Goal: Communication & Community: Answer question/provide support

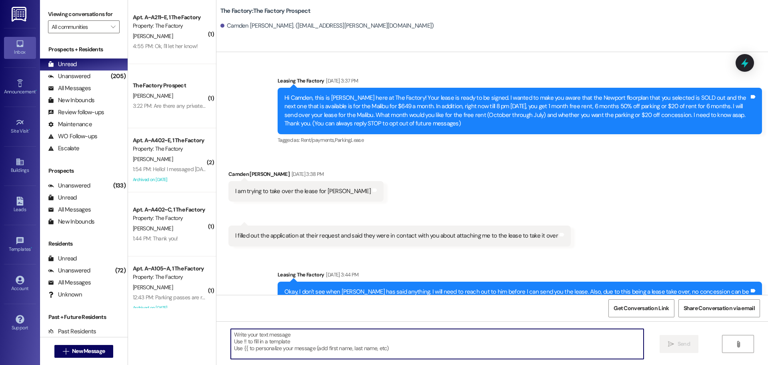
scroll to position [2497, 0]
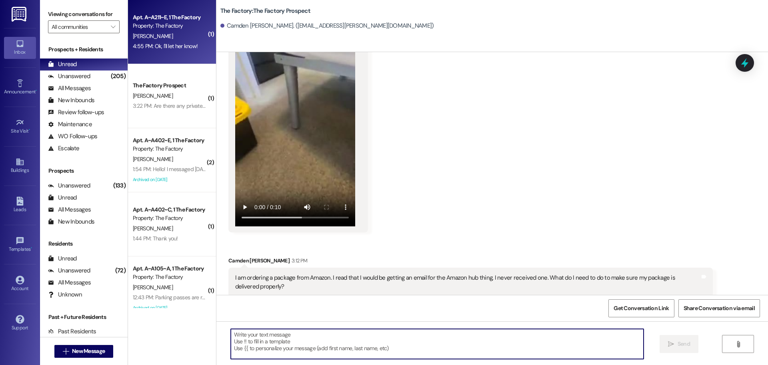
click at [176, 46] on div "4:55 PM: Ok, I'll let her know! 4:55 PM: Ok, I'll let her know!" at bounding box center [165, 45] width 65 height 7
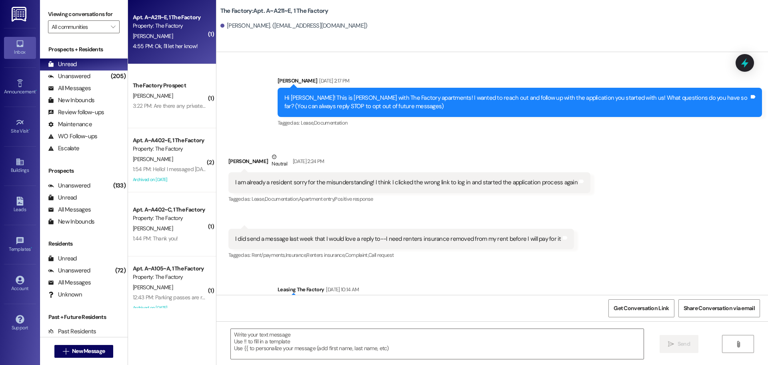
scroll to position [8590, 0]
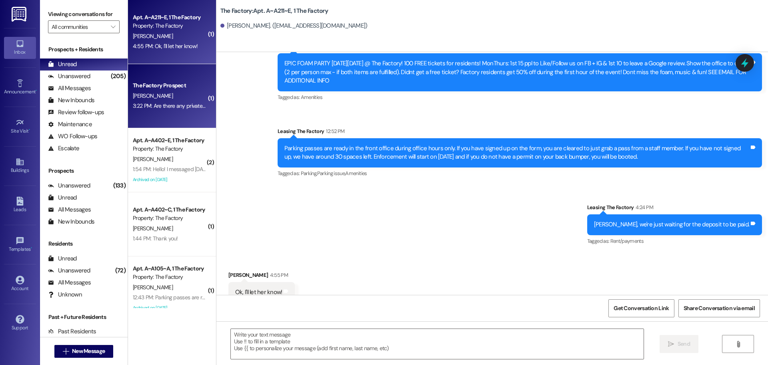
click at [167, 120] on div "The Factory Prospect K. Moden 3:22 PM: Are there any private rooms left 3:22 PM…" at bounding box center [172, 96] width 88 height 64
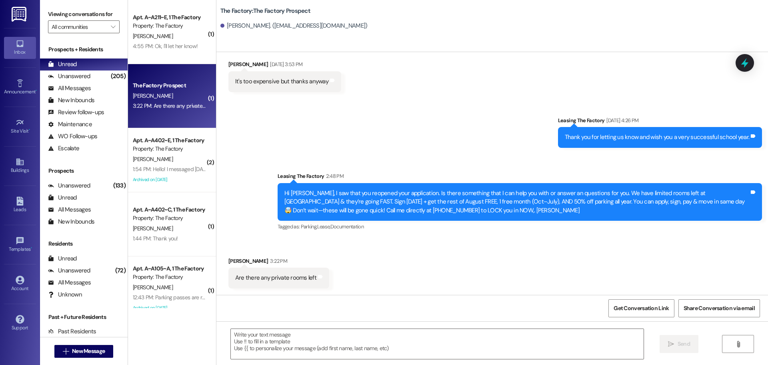
scroll to position [186, 0]
click at [241, 340] on textarea at bounding box center [437, 344] width 413 height 30
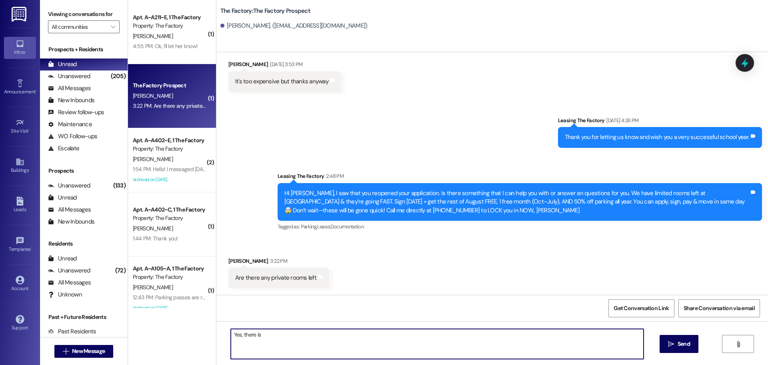
type textarea "Yes, there is."
type textarea "From $630 to $650 a month."
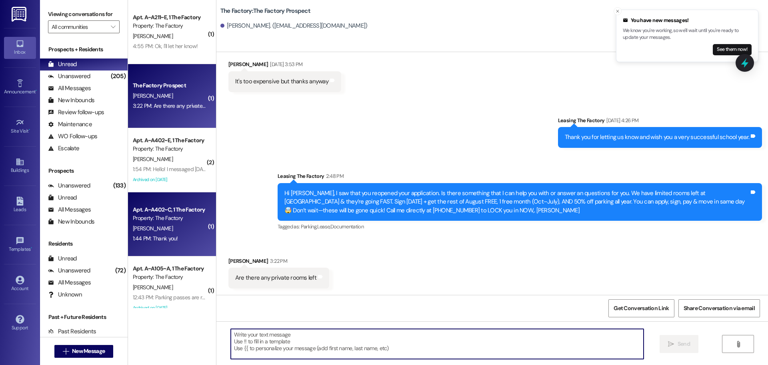
click at [186, 235] on div "1:44 PM: Thank you! 1:44 PM: Thank you!" at bounding box center [170, 238] width 76 height 10
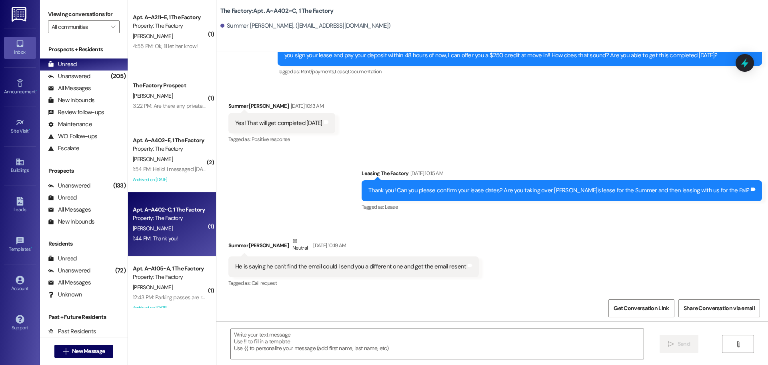
scroll to position [9599, 0]
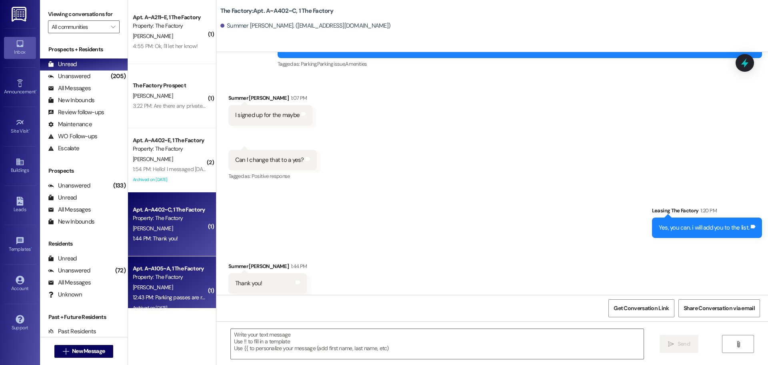
click at [184, 284] on div "S. Lowe" at bounding box center [170, 287] width 76 height 10
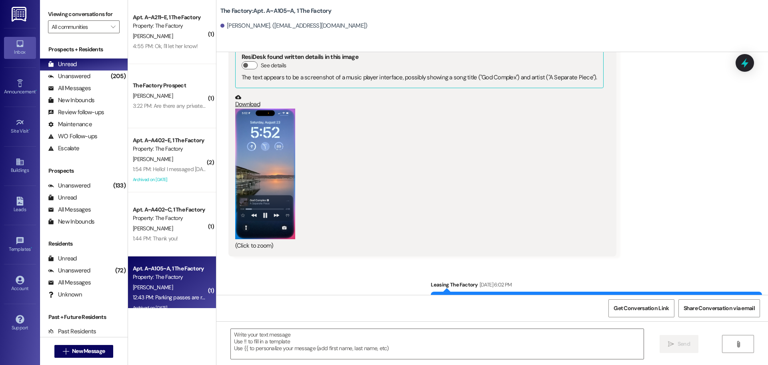
scroll to position [12, 0]
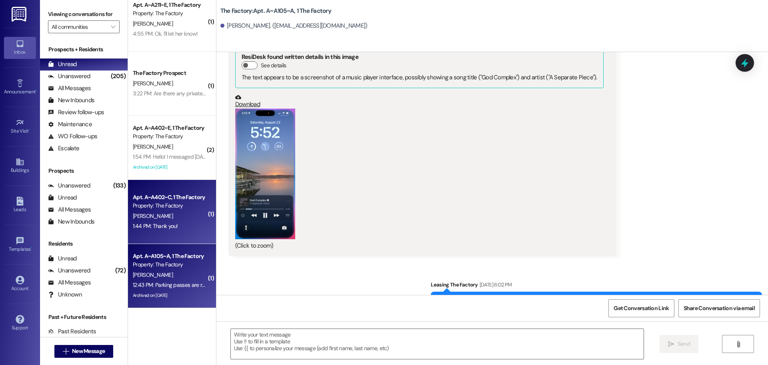
click at [183, 208] on div "Property: The Factory" at bounding box center [170, 205] width 74 height 8
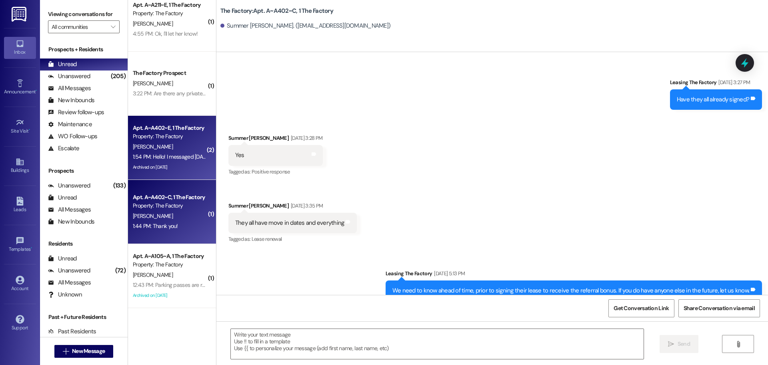
scroll to position [9598, 0]
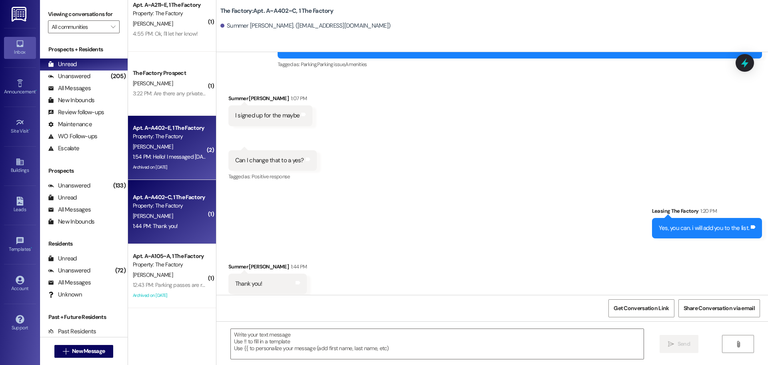
click at [176, 167] on div "Archived on 05/23/2025" at bounding box center [170, 167] width 76 height 10
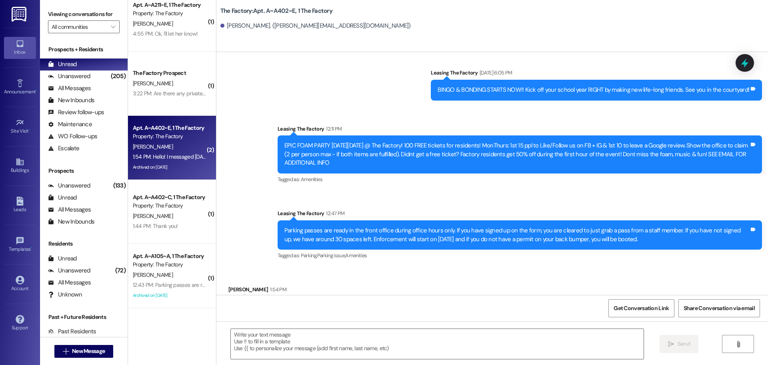
scroll to position [7998, 0]
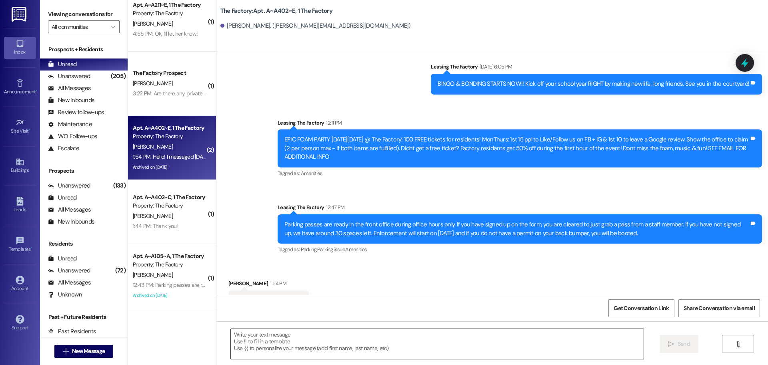
click at [232, 339] on textarea at bounding box center [437, 344] width 413 height 30
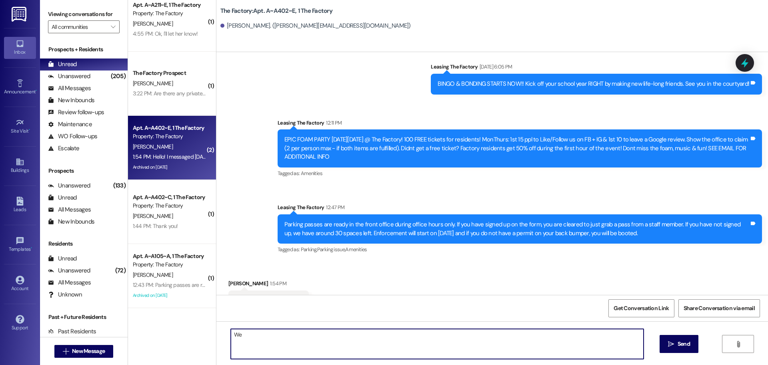
type textarea "W"
drag, startPoint x: 336, startPoint y: 335, endPoint x: 305, endPoint y: 335, distance: 31.6
click at [305, 335] on textarea "Thank you for your message and apologies" at bounding box center [437, 344] width 413 height 30
drag, startPoint x: 486, startPoint y: 339, endPoint x: 166, endPoint y: 329, distance: 320.3
click at [167, 329] on div "( 1 ) Apt. A~A211~E, 1 The Factory Property: The Factory H. Hamilton 4:55 PM: O…" at bounding box center [448, 182] width 640 height 365
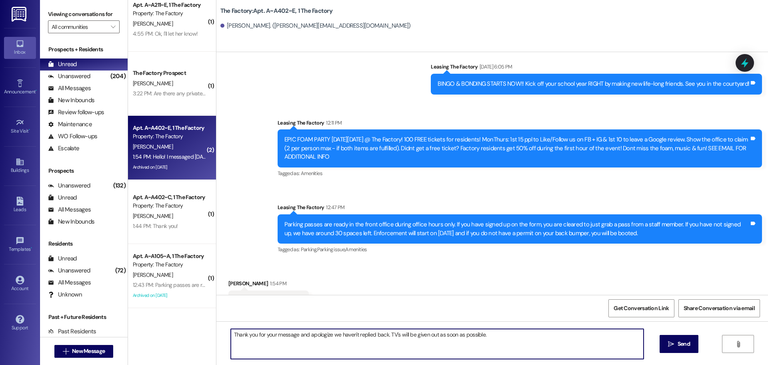
type textarea "Thank you for your message and apologize we haven't replied back. TV's will be …"
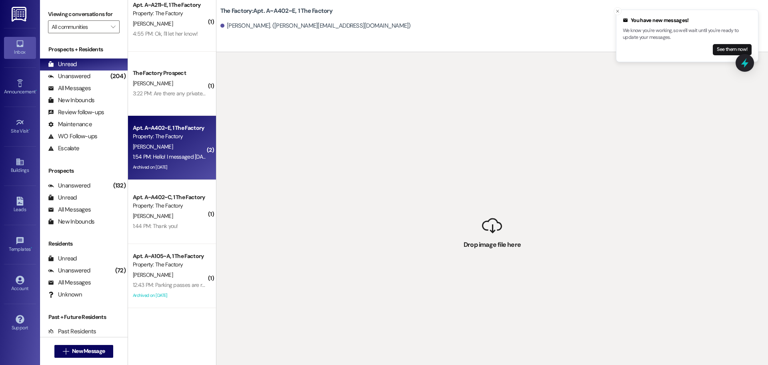
click at [171, 148] on div "M. Hnatyszyn" at bounding box center [170, 147] width 76 height 10
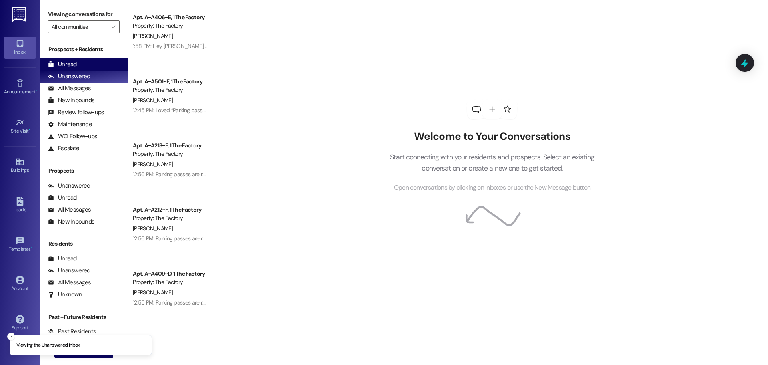
click at [86, 61] on div "Unread (0)" at bounding box center [84, 64] width 88 height 12
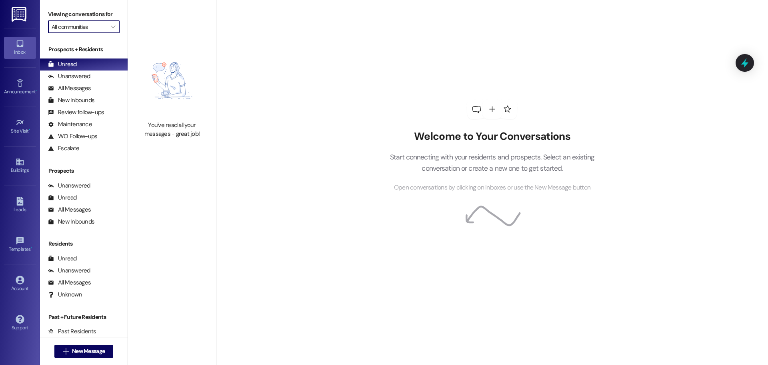
click at [83, 26] on input "All communities" at bounding box center [79, 26] width 55 height 13
click at [92, 352] on span "New Message" at bounding box center [88, 351] width 33 height 8
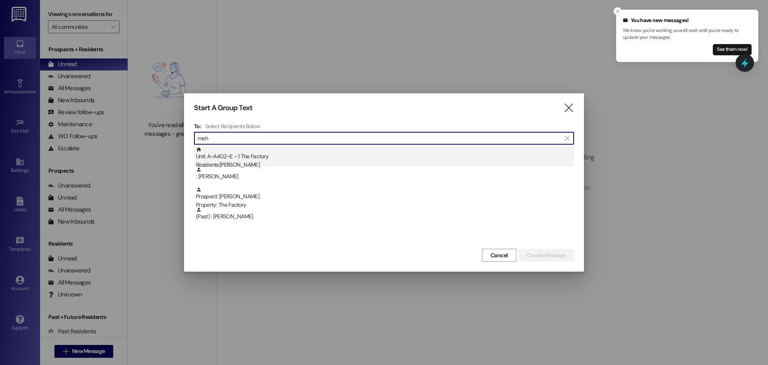
type input "meh"
click at [242, 158] on div "Unit: A~A402~E - 1 The Factory Residents: Meha Hnatyszyn" at bounding box center [385, 157] width 378 height 23
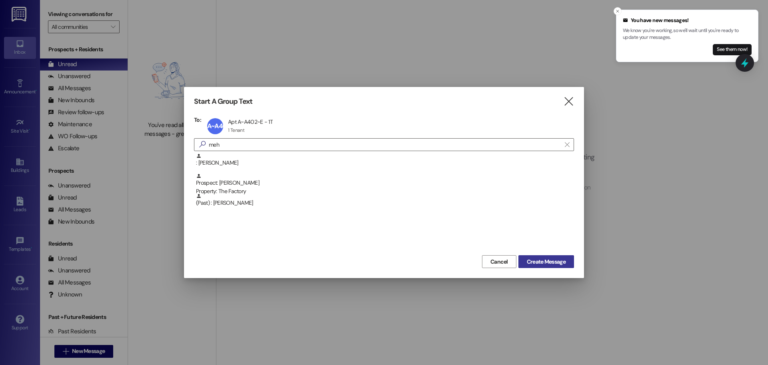
click at [556, 263] on span "Create Message" at bounding box center [546, 261] width 39 height 8
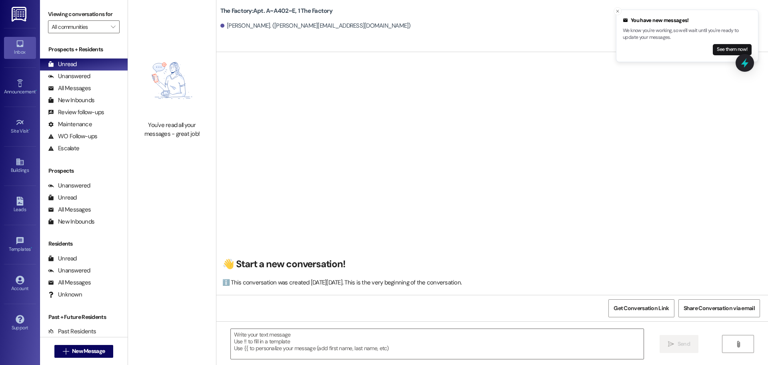
scroll to position [7998, 0]
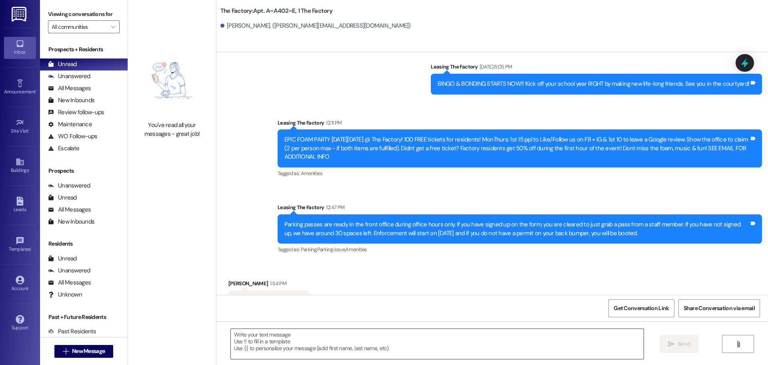
click at [231, 337] on textarea at bounding box center [437, 344] width 413 height 30
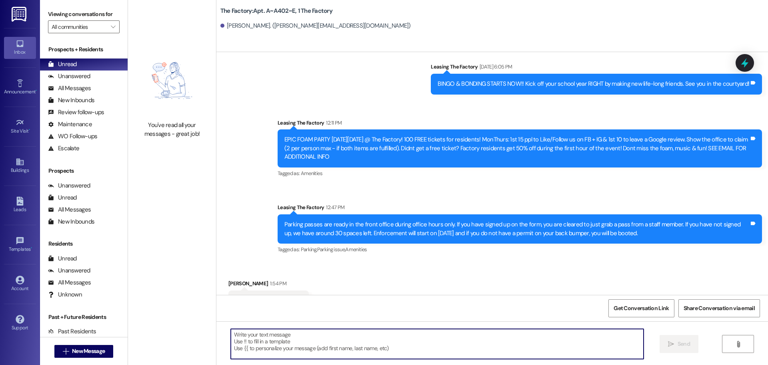
paste textarea "Thank you for your message, and we apologize for the delay in getting back to y…"
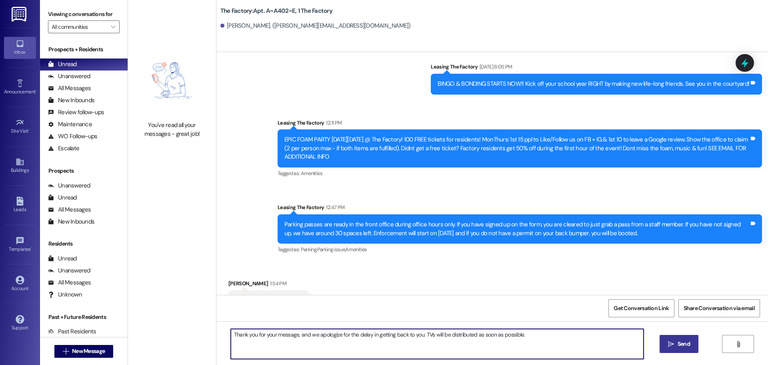
type textarea "Thank you for your message, and we apologize for the delay in getting back to y…"
click at [673, 343] on icon "" at bounding box center [671, 344] width 6 height 6
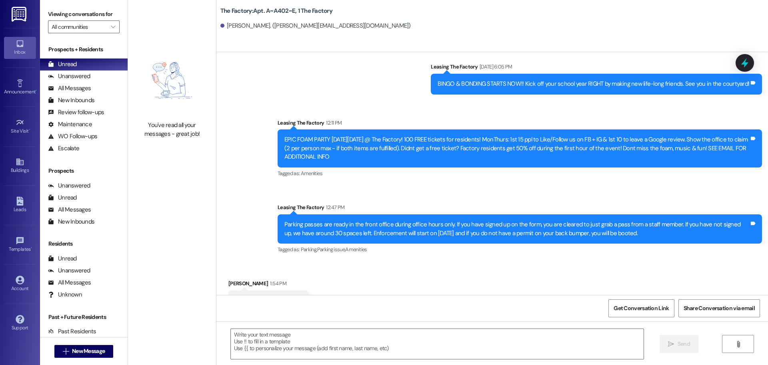
scroll to position [7997, 0]
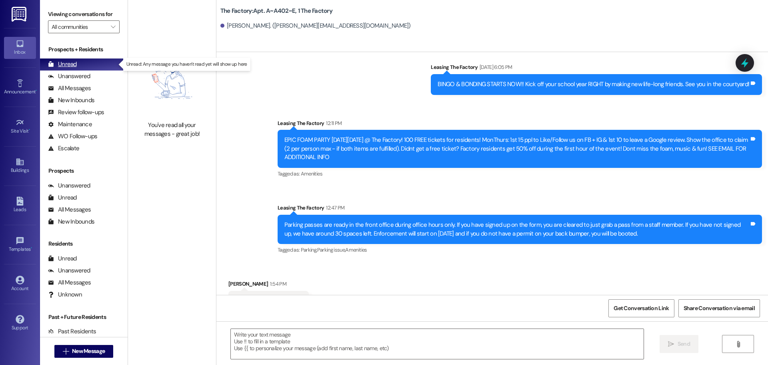
click at [68, 64] on div "Unread" at bounding box center [62, 64] width 29 height 8
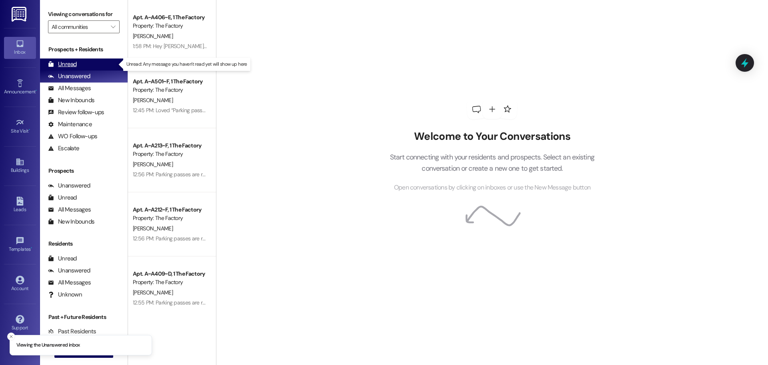
click at [71, 64] on div "Unread" at bounding box center [62, 64] width 29 height 8
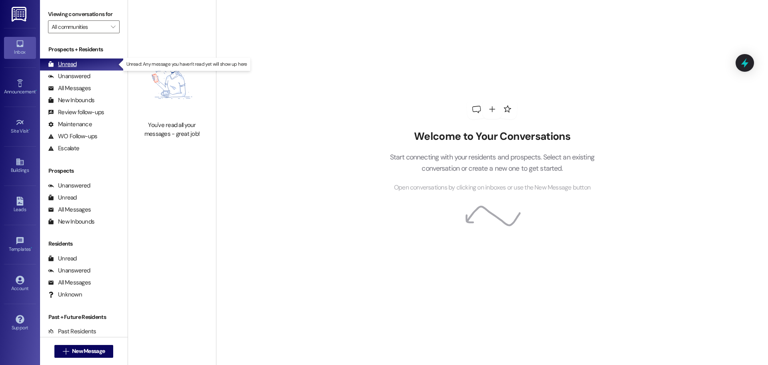
click at [82, 68] on div "Unread (0)" at bounding box center [84, 64] width 88 height 12
click at [70, 63] on div "Unread" at bounding box center [62, 64] width 29 height 8
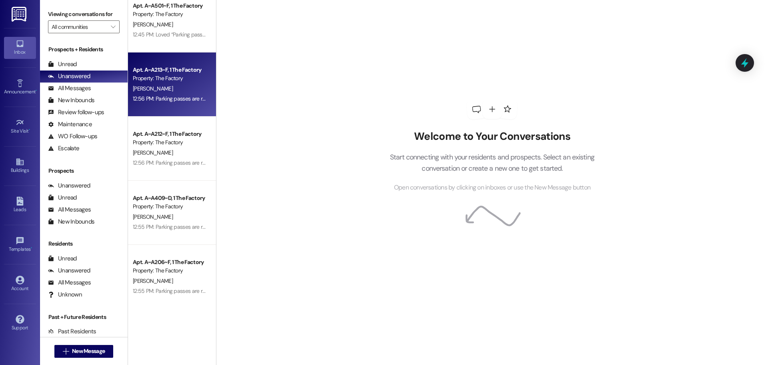
scroll to position [80, 0]
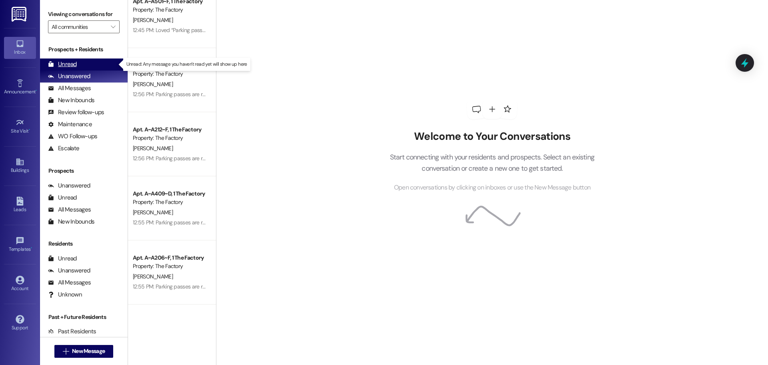
click at [69, 64] on div "Unread" at bounding box center [62, 64] width 29 height 8
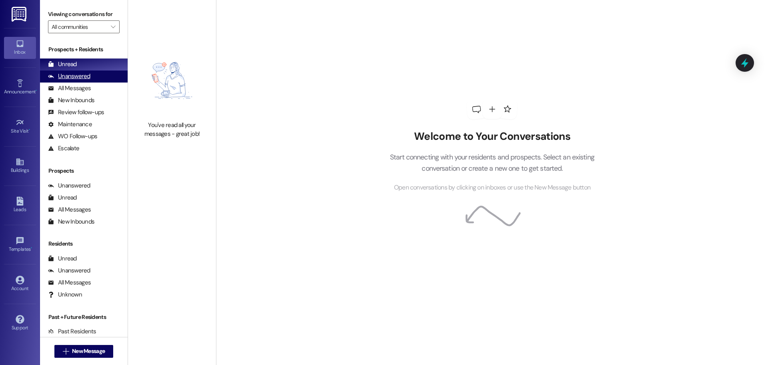
click at [67, 76] on div "Unanswered" at bounding box center [69, 76] width 42 height 8
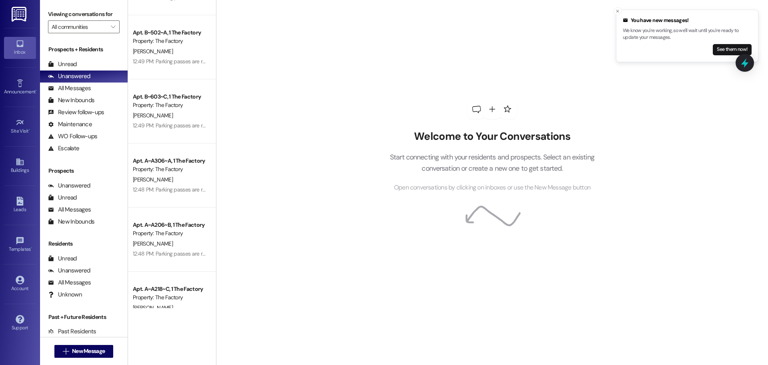
scroll to position [1441, 0]
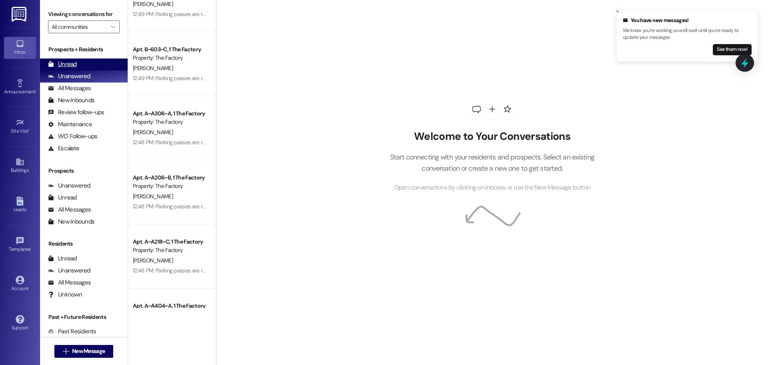
click at [72, 64] on div "Unread" at bounding box center [62, 64] width 29 height 8
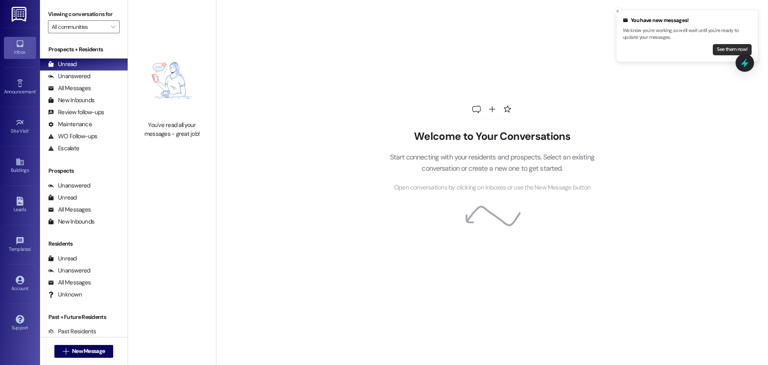
click at [726, 51] on button "See them now!" at bounding box center [732, 49] width 39 height 11
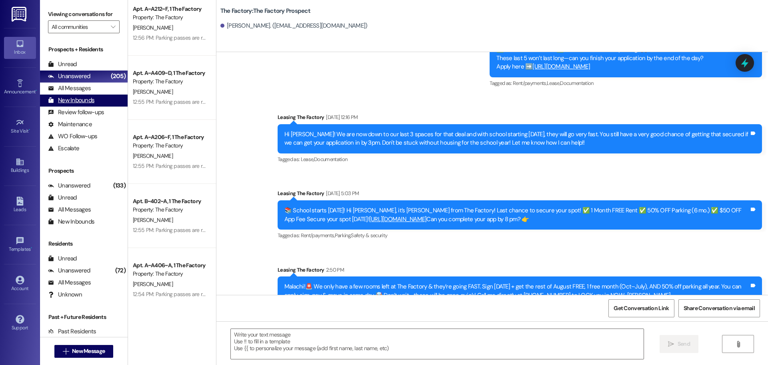
scroll to position [200, 0]
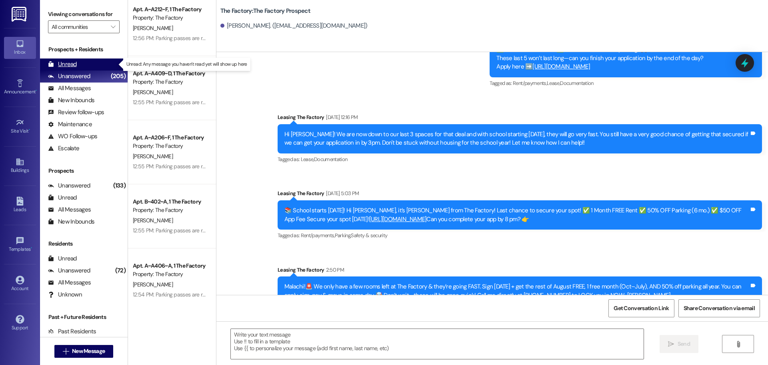
click at [69, 65] on div "Unread" at bounding box center [62, 64] width 29 height 8
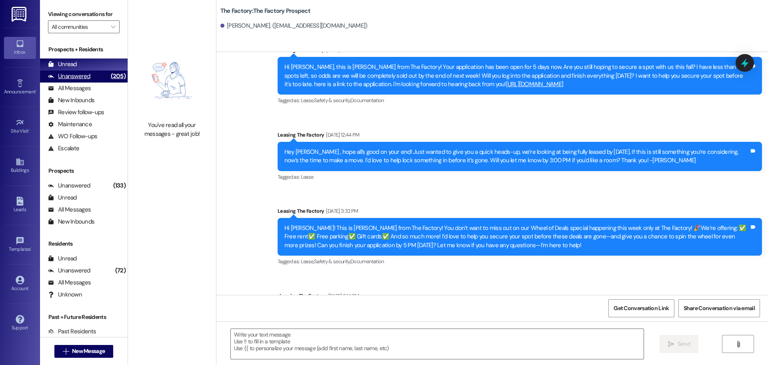
click at [87, 76] on div "Unanswered" at bounding box center [69, 76] width 42 height 8
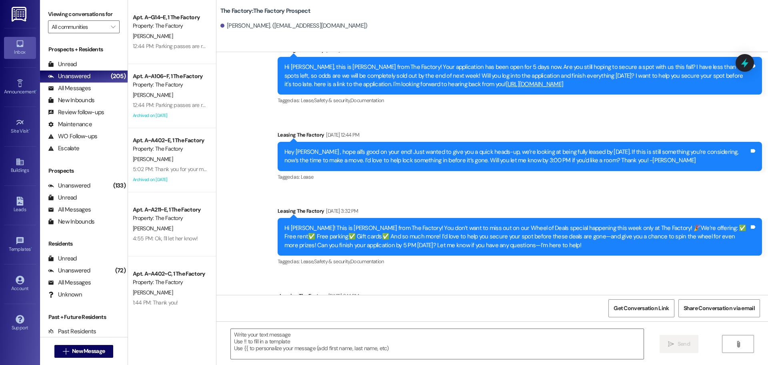
scroll to position [2893, 0]
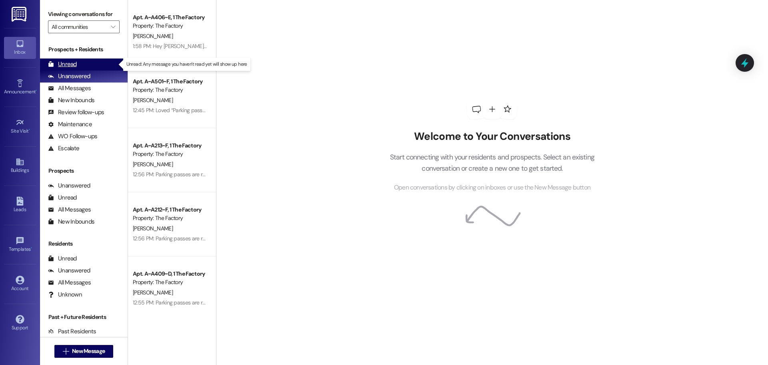
click at [73, 63] on div "Unread" at bounding box center [62, 64] width 29 height 8
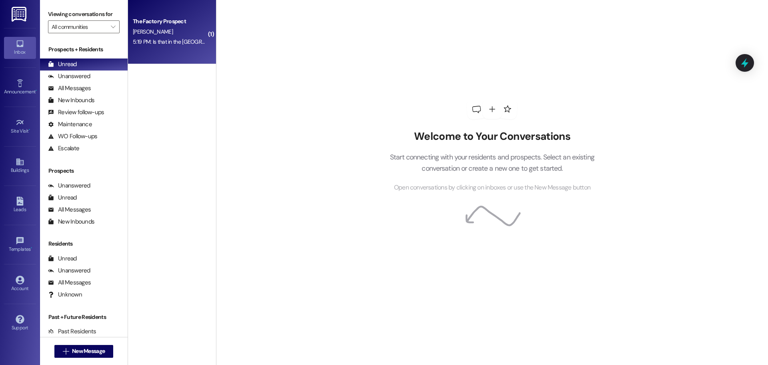
click at [163, 46] on div "5:19 PM: Is that in the Malibu ? 5:19 PM: Is that in the Malibu ?" at bounding box center [170, 42] width 76 height 10
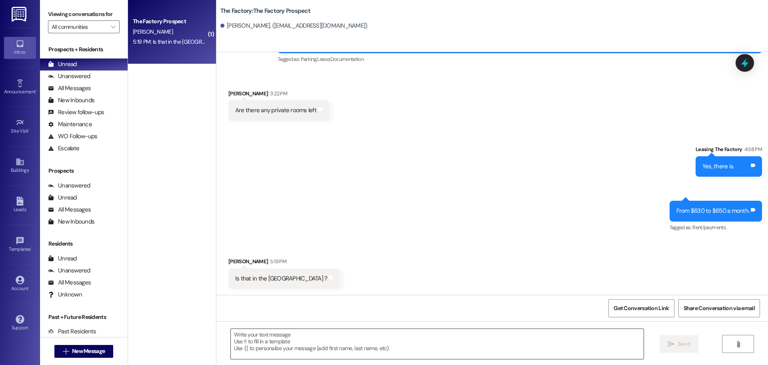
scroll to position [353, 0]
click at [245, 340] on textarea at bounding box center [437, 344] width 413 height 30
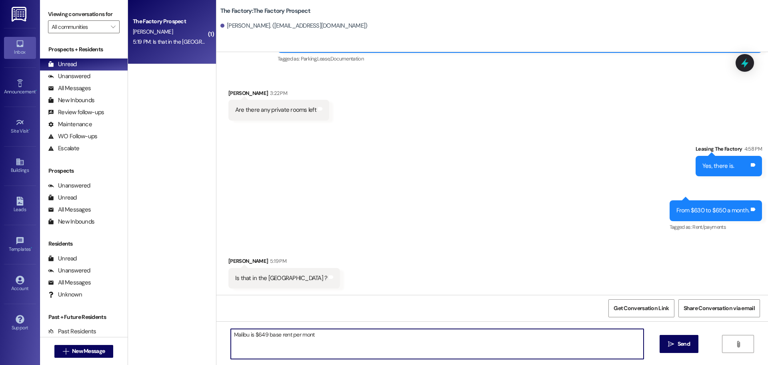
type textarea "Malibu is $649 base rent per month"
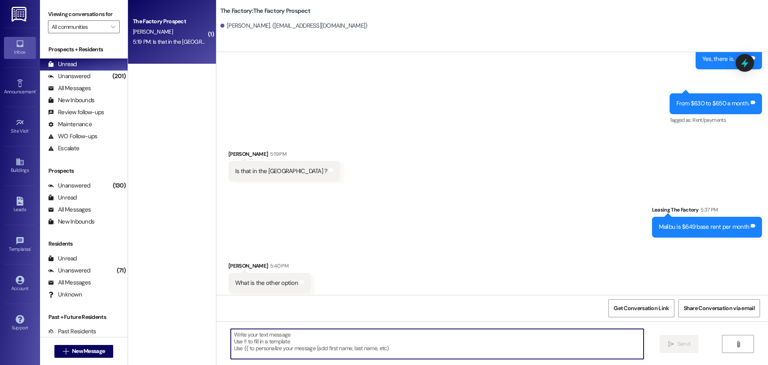
scroll to position [465, 0]
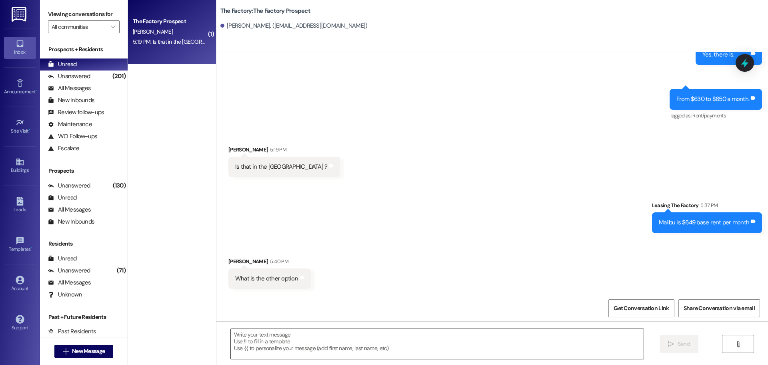
click at [235, 331] on textarea at bounding box center [437, 344] width 413 height 30
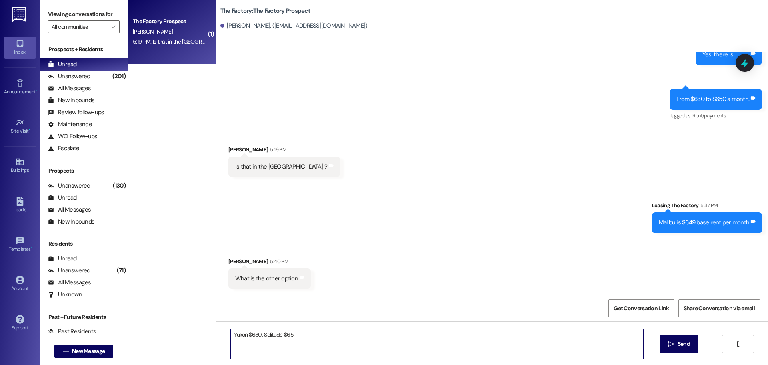
type textarea "Yukon $630, Solitude $650"
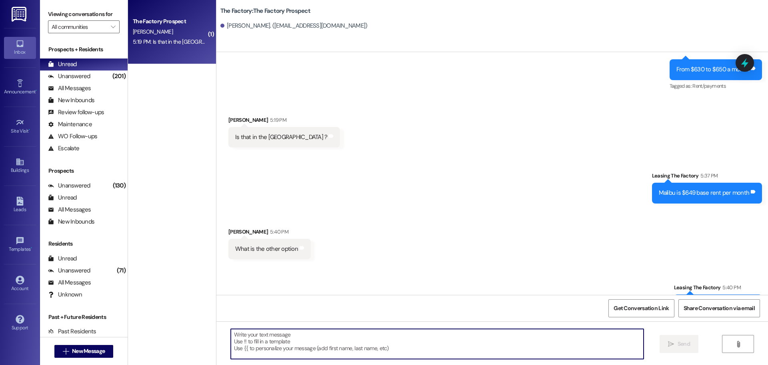
scroll to position [521, 0]
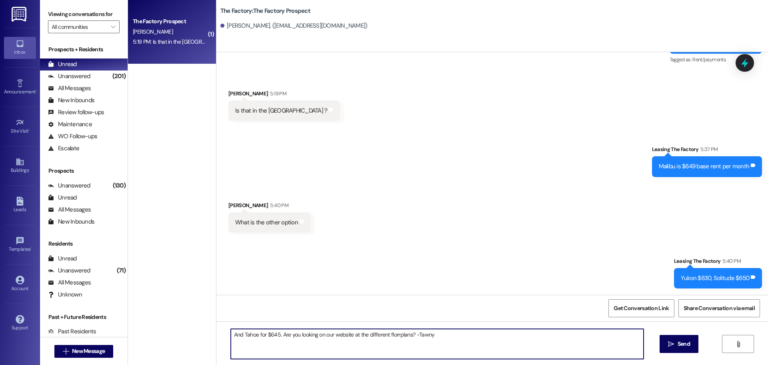
type textarea "And Tahoe for $645. Are you looking on our website at the different florrplans?…"
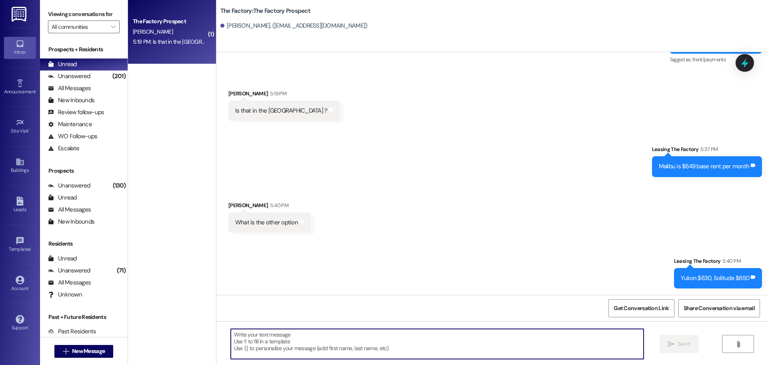
scroll to position [465, 0]
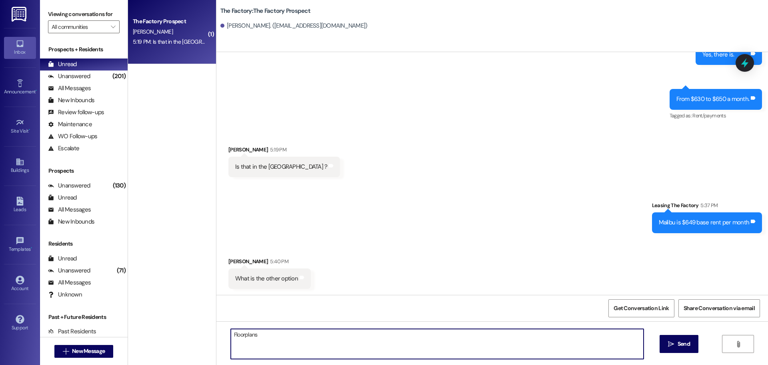
type textarea "Floorplans?"
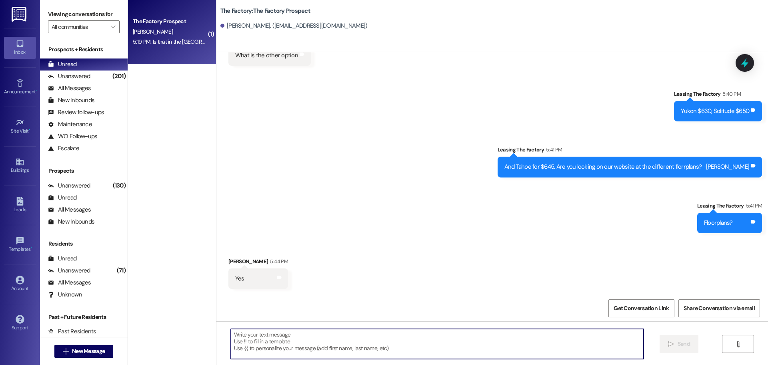
scroll to position [688, 0]
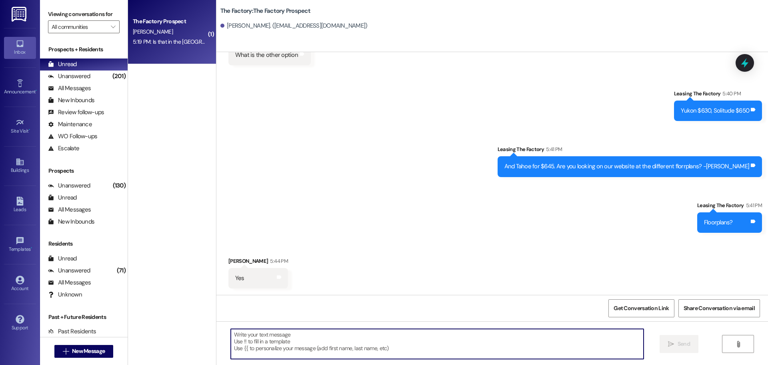
click at [263, 335] on textarea at bounding box center [437, 344] width 413 height 30
type textarea "Awesome, which one do you like the best?"
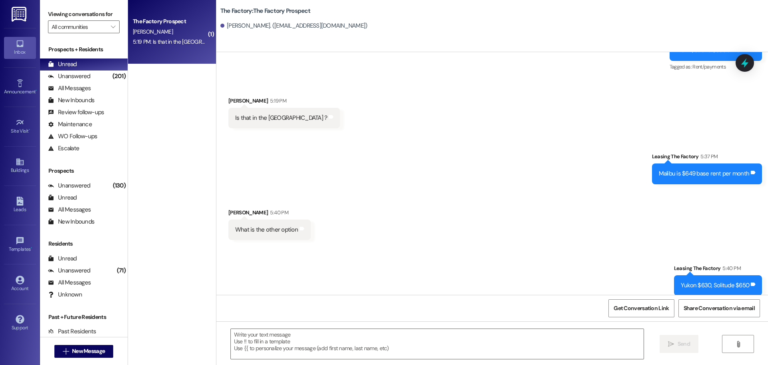
scroll to position [527, 0]
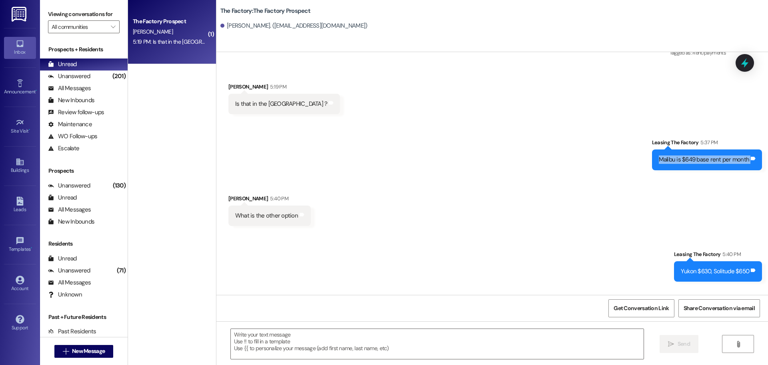
drag, startPoint x: 657, startPoint y: 160, endPoint x: 749, endPoint y: 164, distance: 91.7
click at [749, 164] on div "Malibu is $649 base rent per month Tags and notes" at bounding box center [707, 159] width 110 height 20
copy div "Malibu is $649 base rent per month Tags and notes Received via SMS"
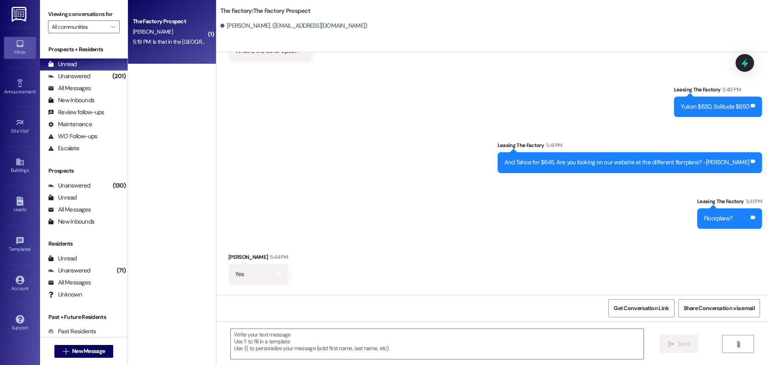
scroll to position [727, 0]
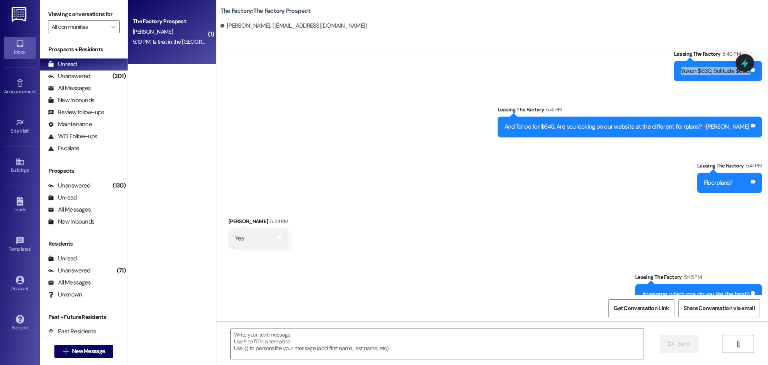
drag, startPoint x: 679, startPoint y: 71, endPoint x: 757, endPoint y: 74, distance: 78.5
click at [757, 74] on div "Yukon $630, Solitude $650 Tags and notes" at bounding box center [718, 71] width 88 height 20
copy div "Yukon $630, Solitude $650 Tags and notes Sent via SMS"
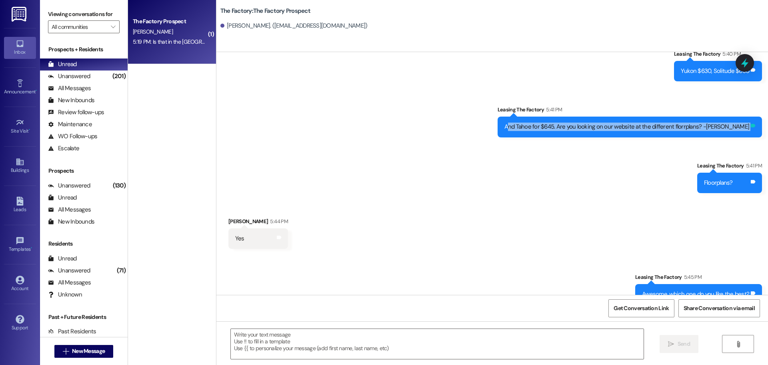
drag, startPoint x: 533, startPoint y: 125, endPoint x: 751, endPoint y: 130, distance: 218.9
click at [751, 130] on div "And Tahoe for $645. Are you looking on our website at the different florrplans?…" at bounding box center [630, 126] width 265 height 20
copy div "nd Tahoe for $645. Are you looking on our website at the different florrplans? …"
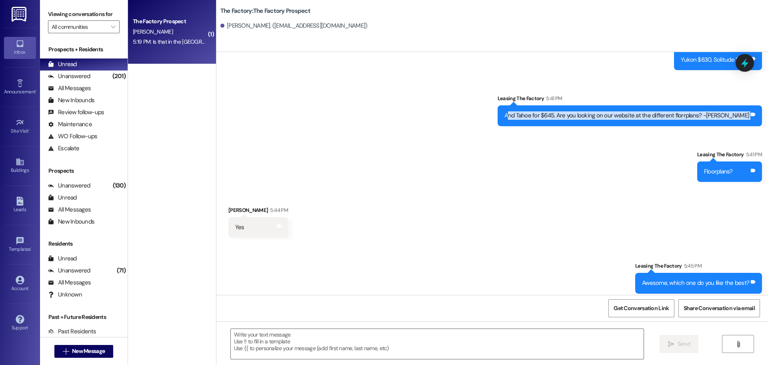
scroll to position [744, 0]
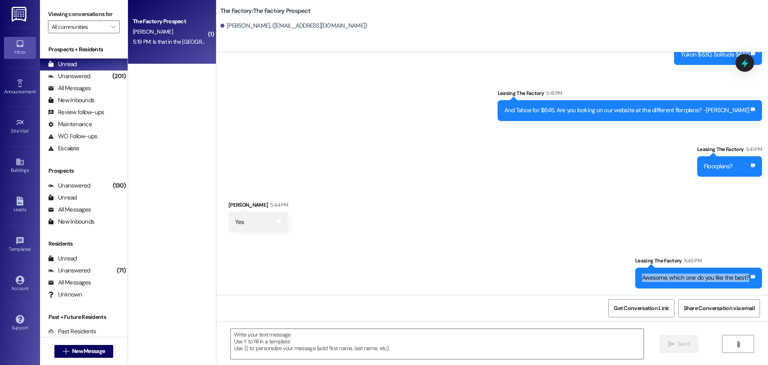
drag, startPoint x: 642, startPoint y: 277, endPoint x: 747, endPoint y: 278, distance: 104.4
click at [747, 278] on div "Awesome, which one do you like the best?" at bounding box center [695, 277] width 109 height 8
copy div "Awesome, which one do you like the best?"
click at [461, 165] on div "Sent via SMS Leasing The Factory 5:40 PM Yukon $630, Solitude $650 Tags and not…" at bounding box center [492, 98] width 552 height 167
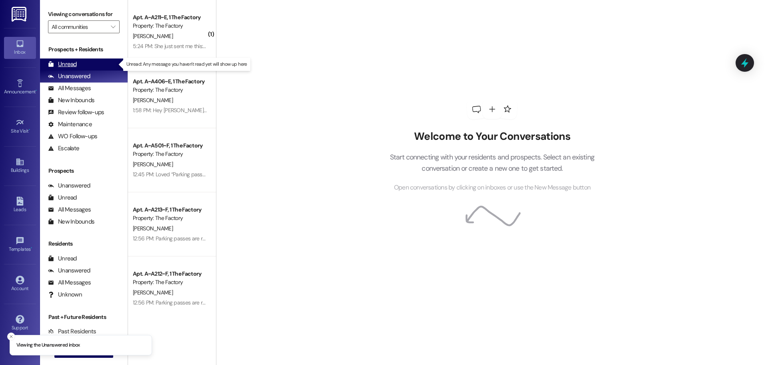
click at [74, 63] on div "Unread" at bounding box center [62, 64] width 29 height 8
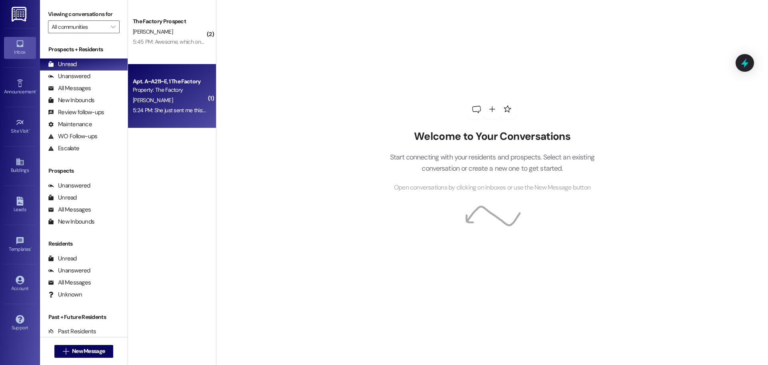
click at [174, 102] on div "[PERSON_NAME]" at bounding box center [170, 100] width 76 height 10
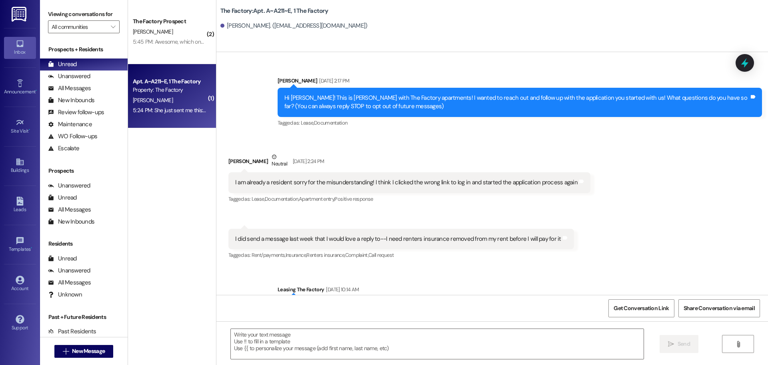
scroll to position [8675, 0]
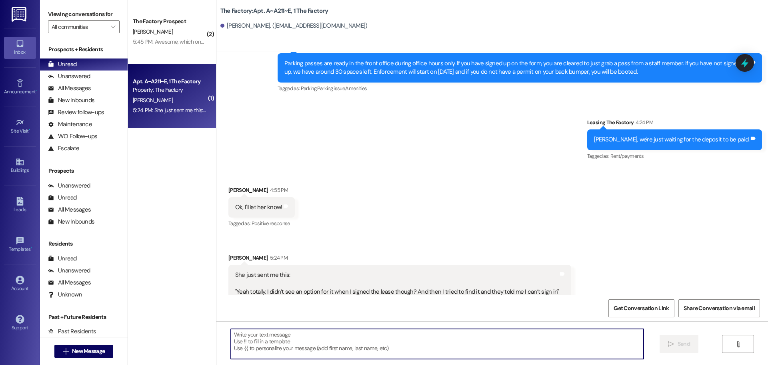
click at [231, 334] on textarea at bounding box center [437, 344] width 413 height 30
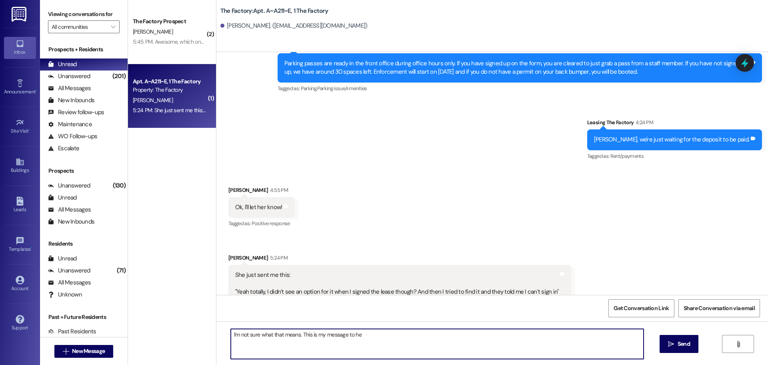
type textarea "I'm not sure what that means. This is my message to her"
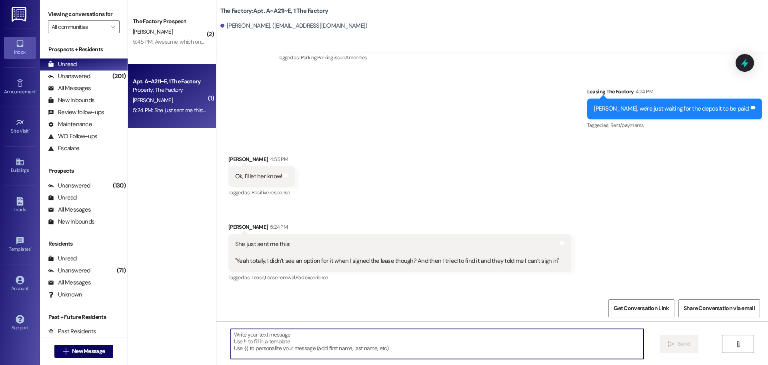
scroll to position [8730, 0]
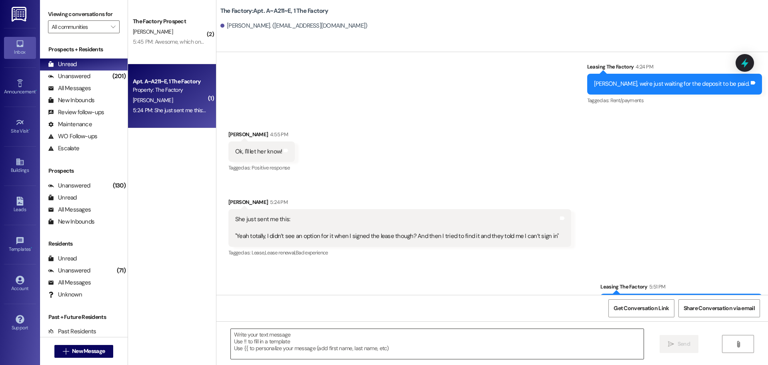
click at [231, 331] on textarea at bounding box center [437, 344] width 413 height 30
click at [236, 338] on textarea at bounding box center [437, 344] width 413 height 30
click at [740, 345] on icon "" at bounding box center [738, 344] width 6 height 6
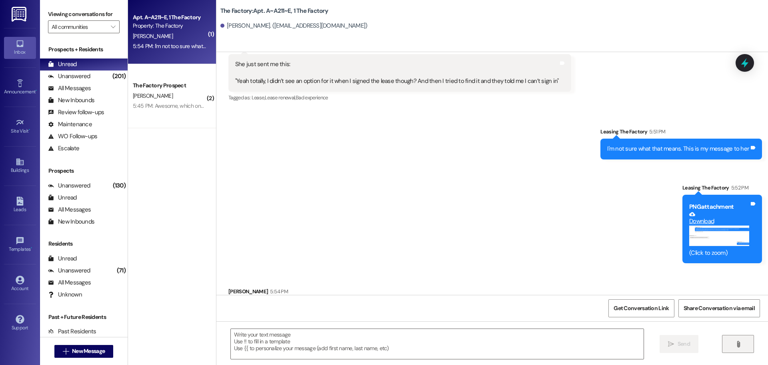
scroll to position [8890, 0]
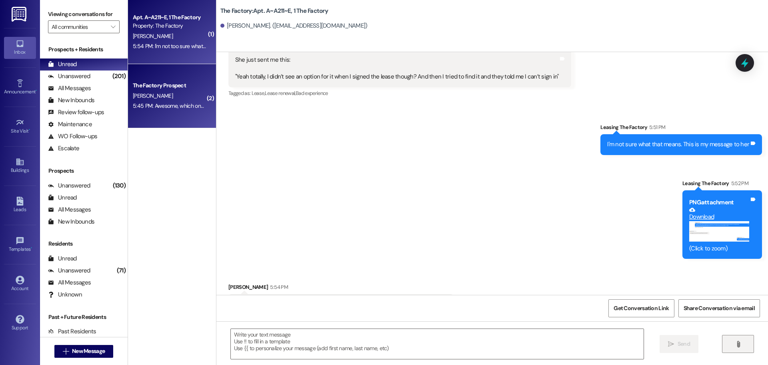
click at [158, 122] on div "The Factory Prospect K. Moden 5:45 PM: Awesome, which one do you like the best?…" at bounding box center [172, 96] width 88 height 64
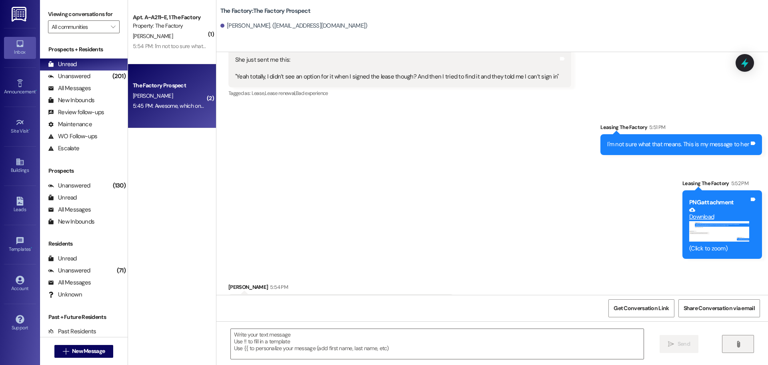
scroll to position [756, 0]
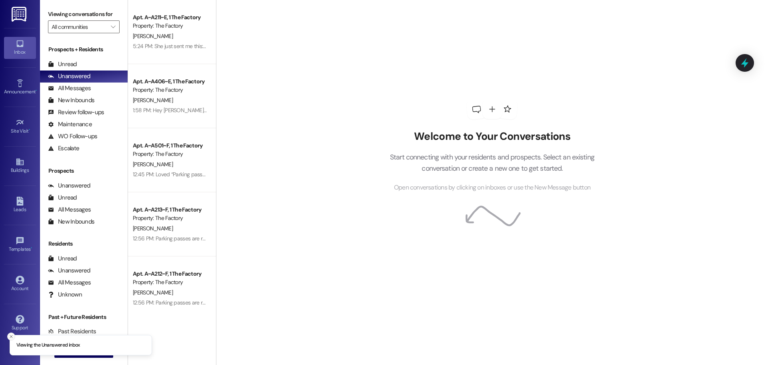
click at [11, 337] on icon "Close toast" at bounding box center [11, 336] width 5 height 5
click at [72, 350] on span "New Message" at bounding box center [88, 351] width 33 height 8
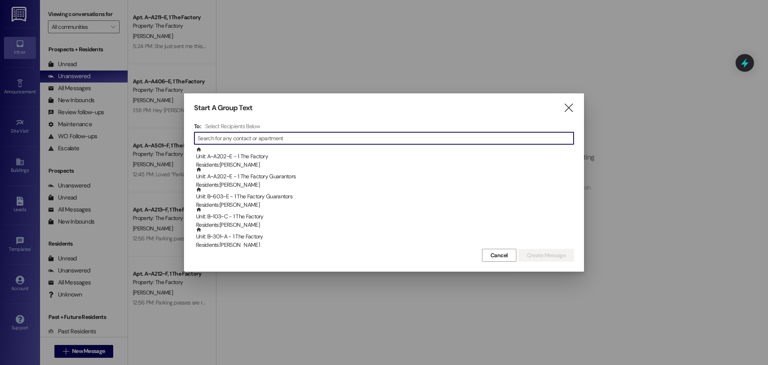
click at [244, 140] on input at bounding box center [386, 137] width 376 height 11
type input "a"
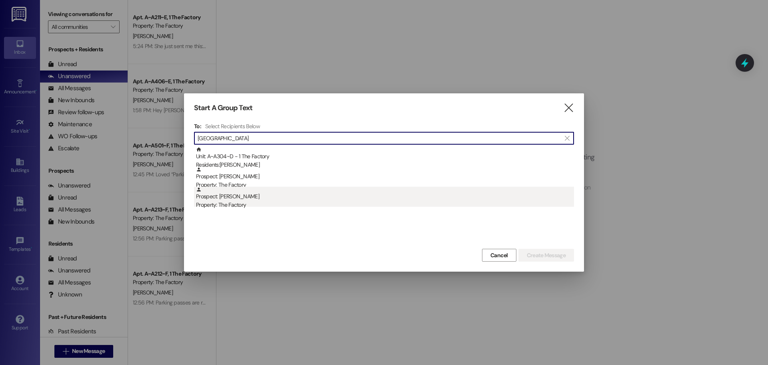
type input "[GEOGRAPHIC_DATA]"
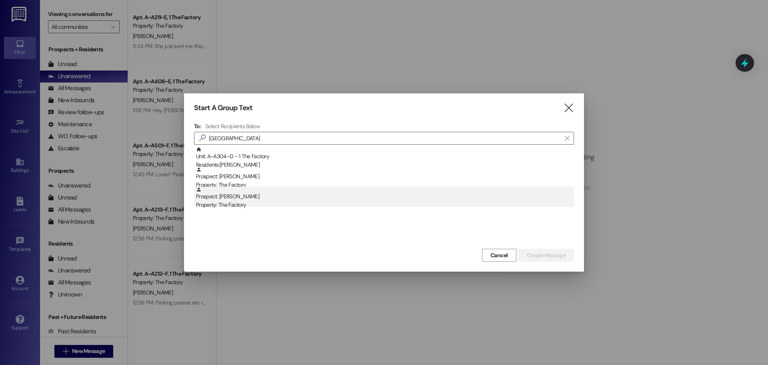
click at [227, 199] on div "Prospect: [GEOGRAPHIC_DATA][PERSON_NAME] Property: The Factory" at bounding box center [385, 197] width 378 height 23
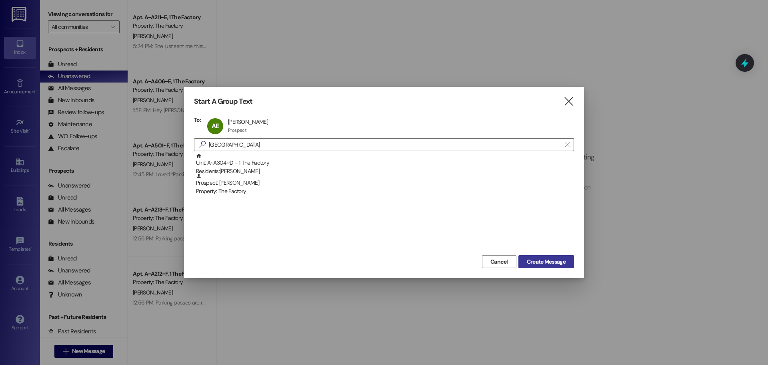
click at [555, 260] on span "Create Message" at bounding box center [546, 261] width 39 height 8
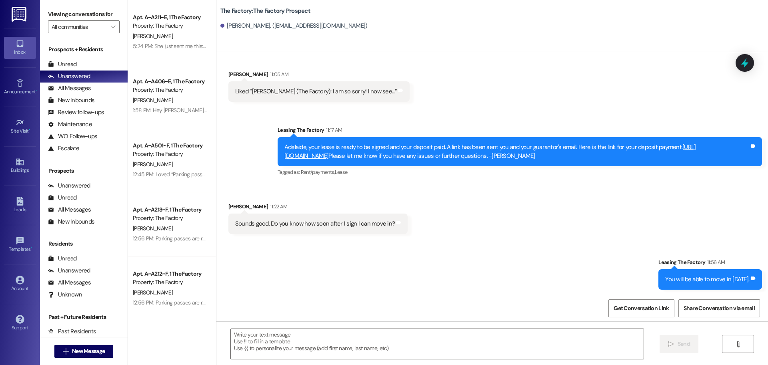
scroll to position [475, 0]
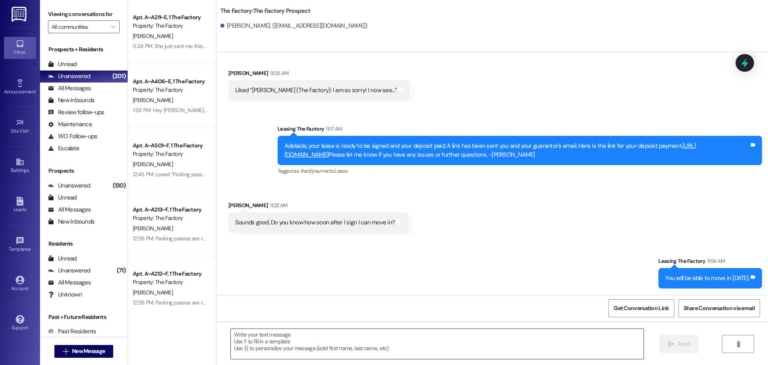
click at [236, 339] on textarea at bounding box center [437, 344] width 413 height 30
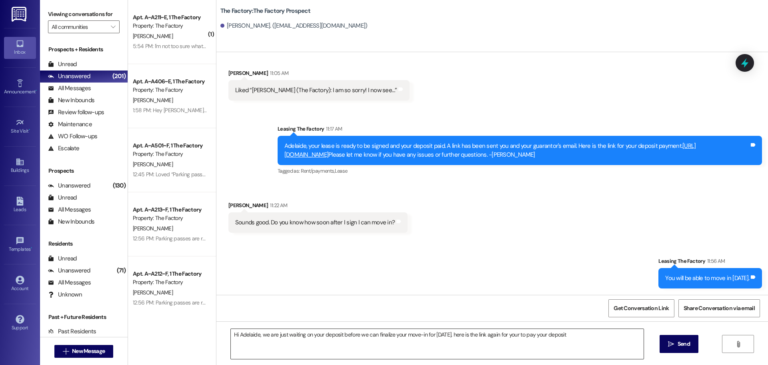
click at [585, 342] on textarea "Hi Adelaide, we are just waiting on your deposit before we can finalize your mo…" at bounding box center [437, 344] width 413 height 30
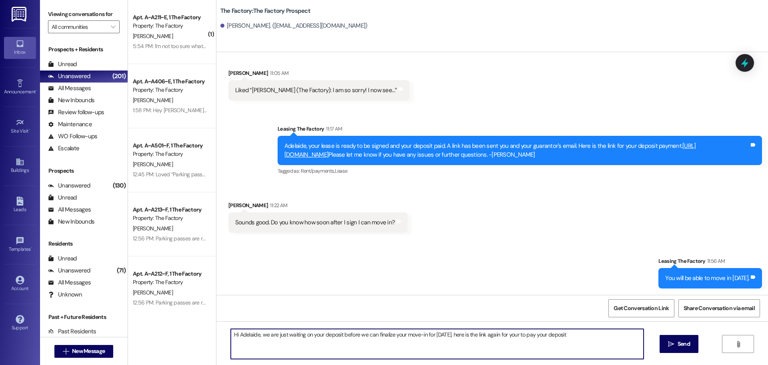
paste textarea "[URL][DOMAIN_NAME]"
type textarea "Hi Adelaide, we are just waiting on your deposit before we can finalize your mo…"
click at [674, 344] on span " Send" at bounding box center [679, 343] width 25 height 8
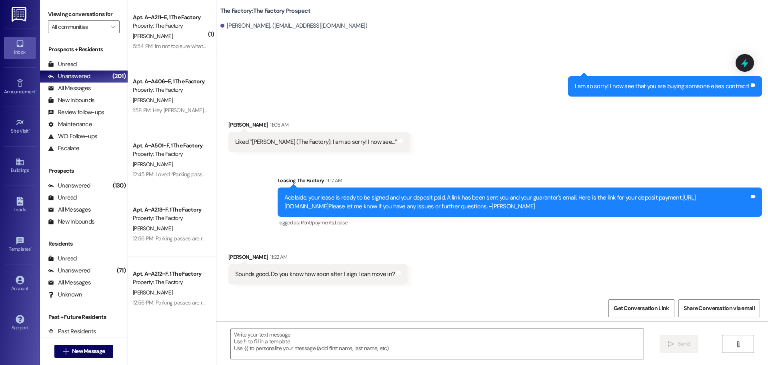
scroll to position [419, 0]
